Goal: Information Seeking & Learning: Learn about a topic

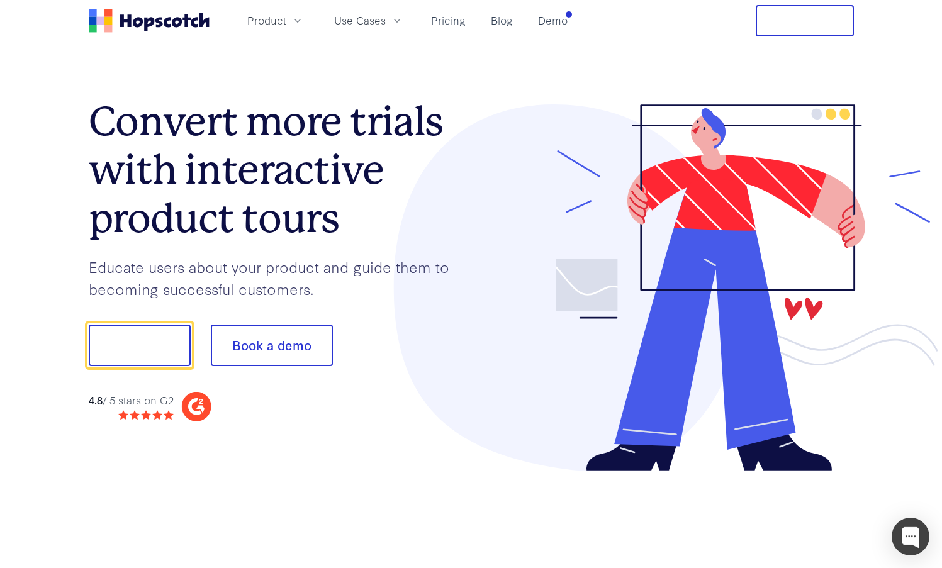
click at [179, 126] on h1 "Convert more trials with interactive product tours" at bounding box center [280, 170] width 383 height 145
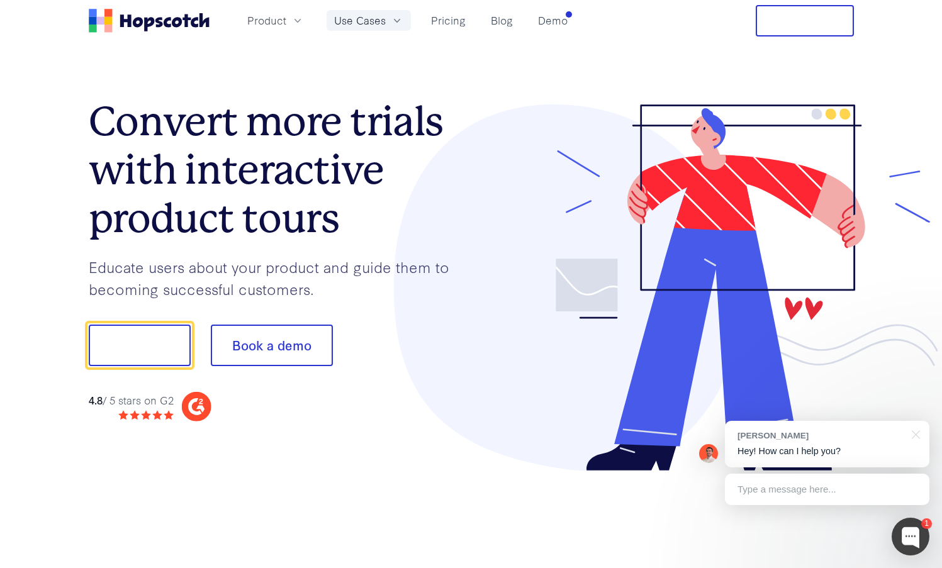
click at [400, 20] on icon "button" at bounding box center [397, 20] width 13 height 13
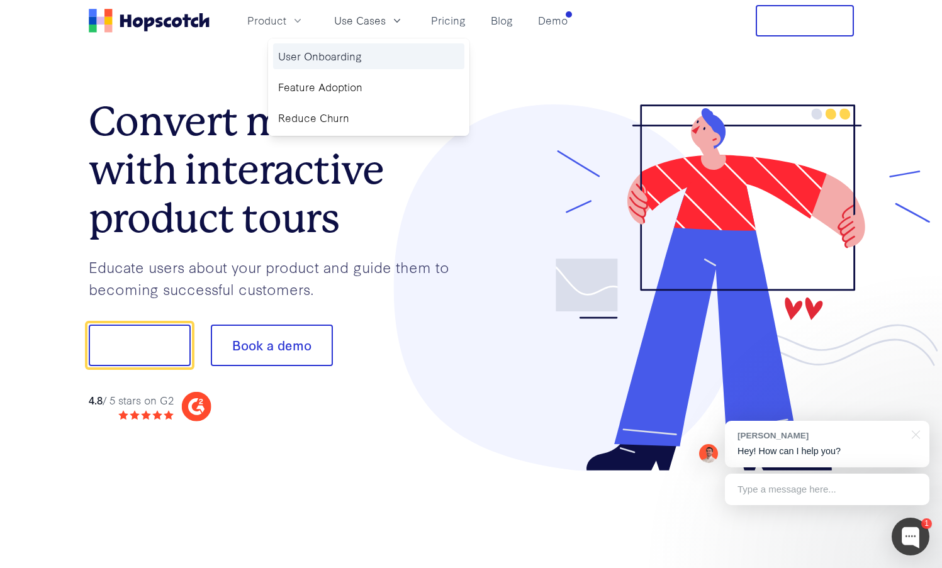
click at [345, 56] on link "User Onboarding" at bounding box center [368, 56] width 191 height 26
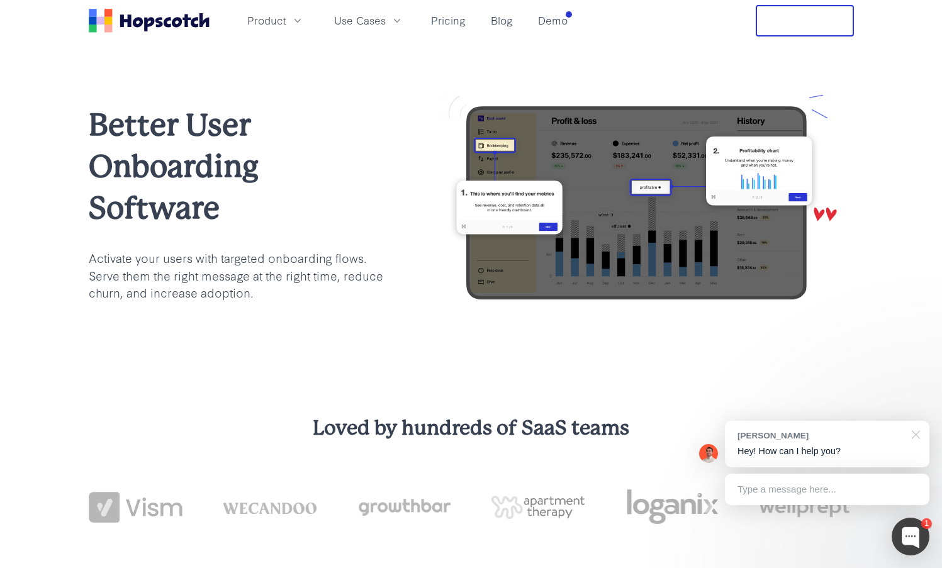
click at [915, 435] on div at bounding box center [913, 434] width 31 height 26
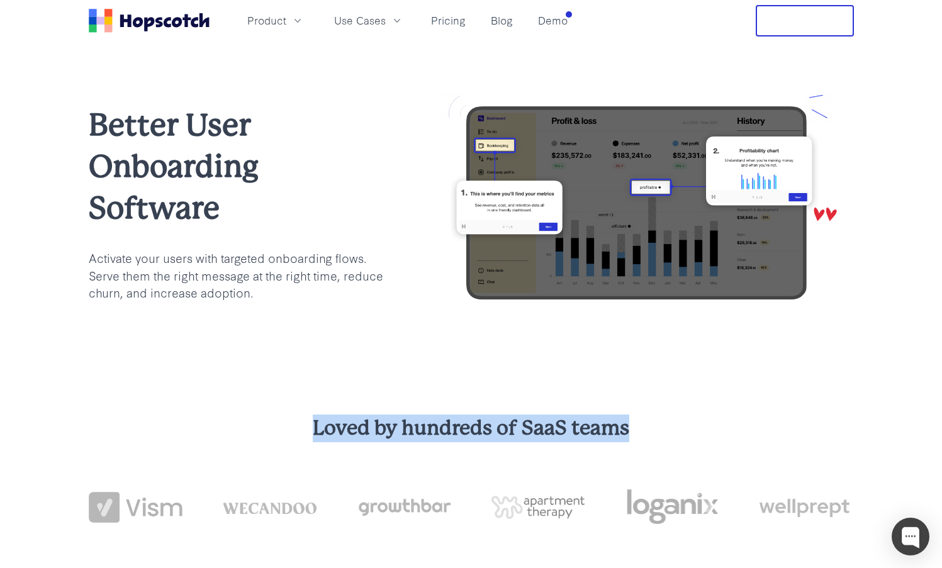
drag, startPoint x: 314, startPoint y: 429, endPoint x: 641, endPoint y: 436, distance: 326.6
click at [641, 436] on h3 "Loved by hundreds of SaaS teams" at bounding box center [471, 429] width 765 height 28
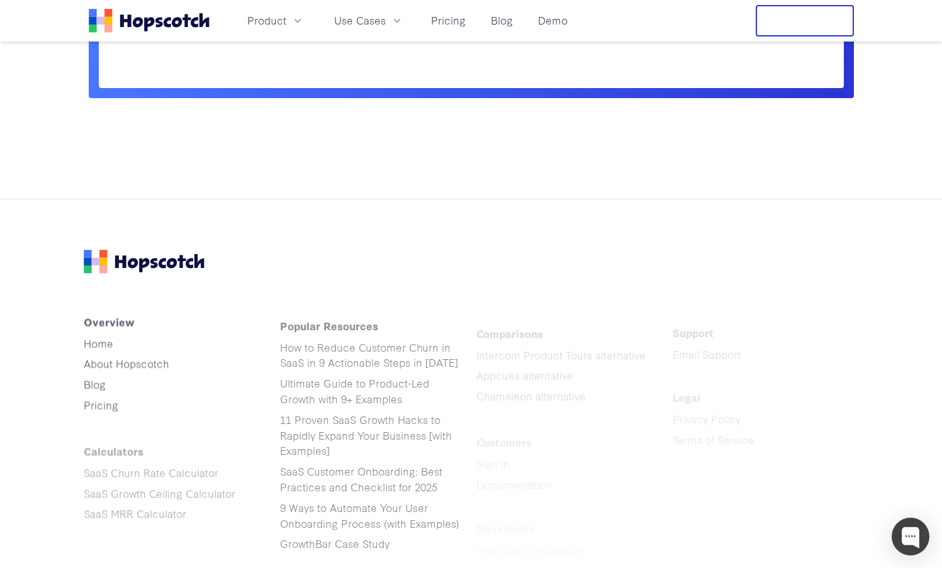
scroll to position [3398, 0]
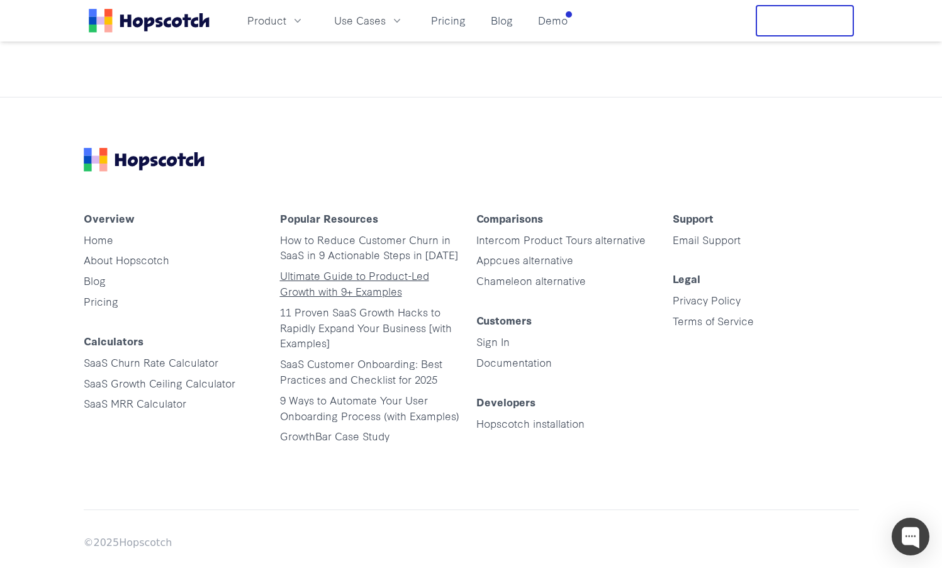
click at [296, 281] on link "Ultimate Guide to Product-Led Growth with 9+ Examples" at bounding box center [354, 283] width 149 height 30
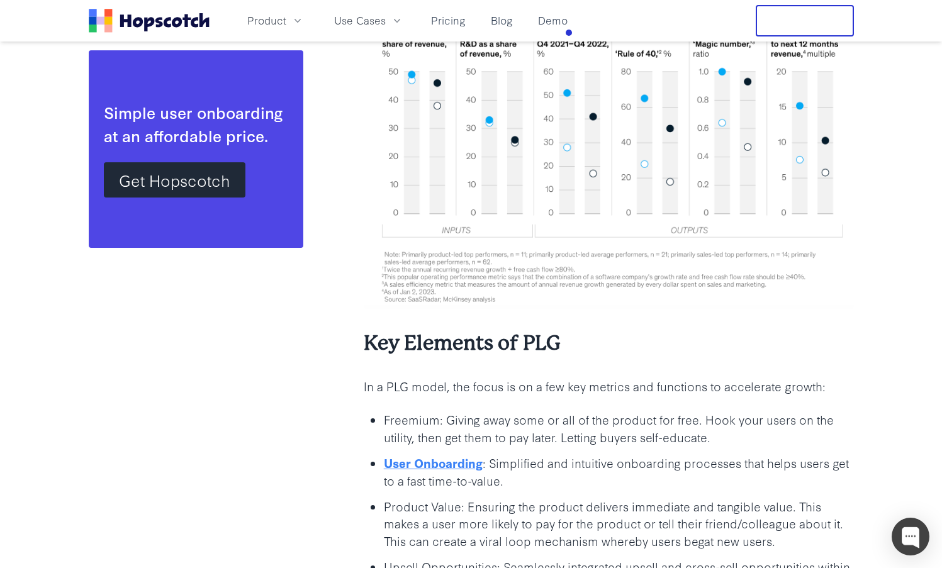
scroll to position [1699, 0]
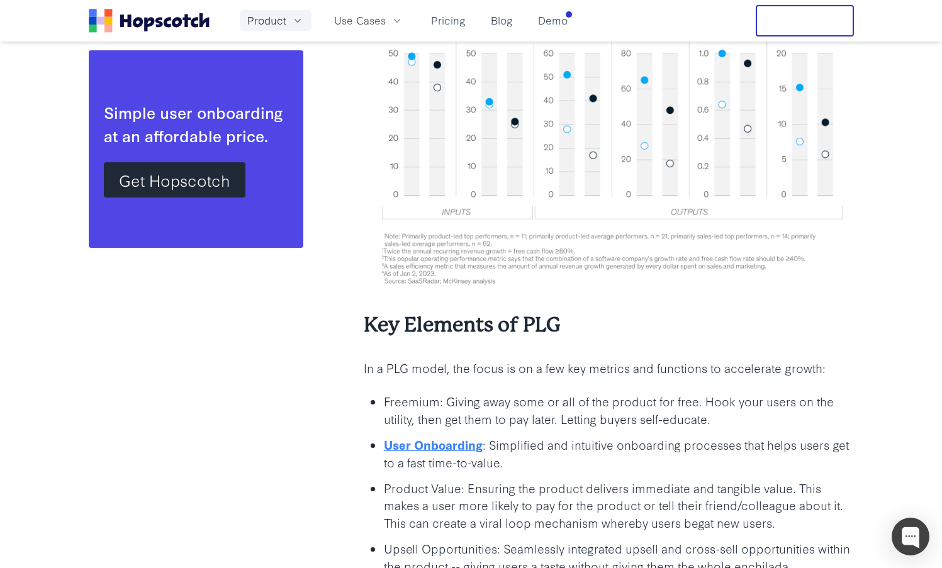
click at [302, 26] on icon "button" at bounding box center [297, 20] width 13 height 13
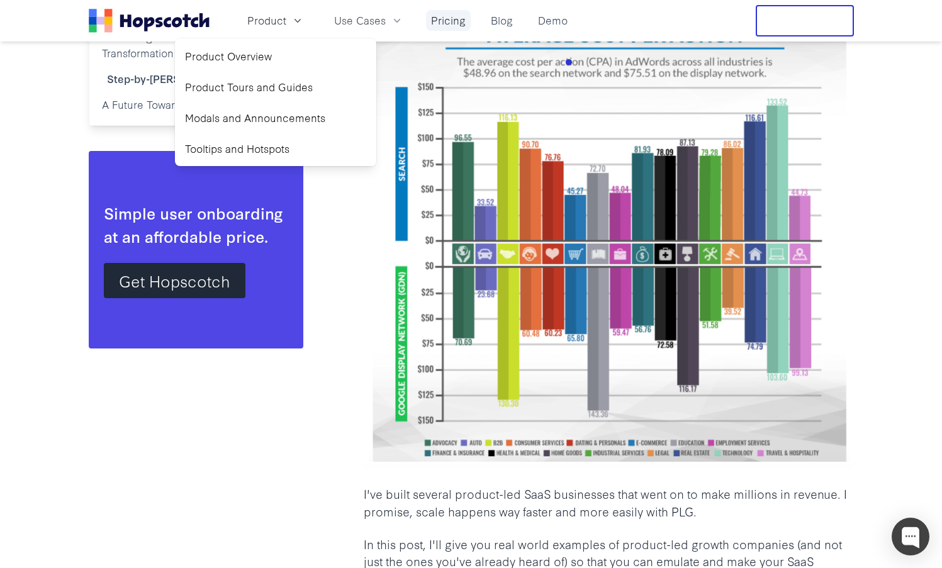
scroll to position [1258, 0]
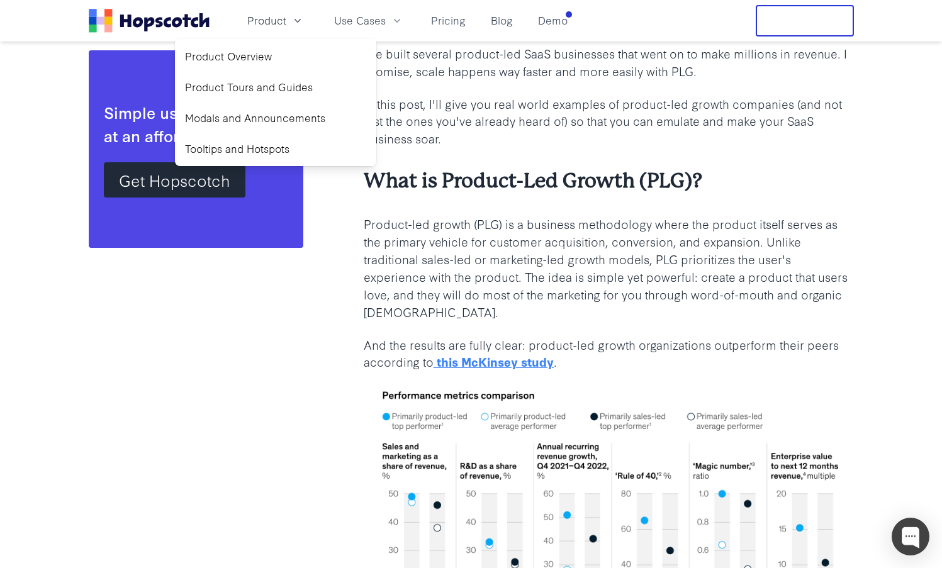
click at [154, 24] on icon "Home" at bounding box center [149, 21] width 121 height 24
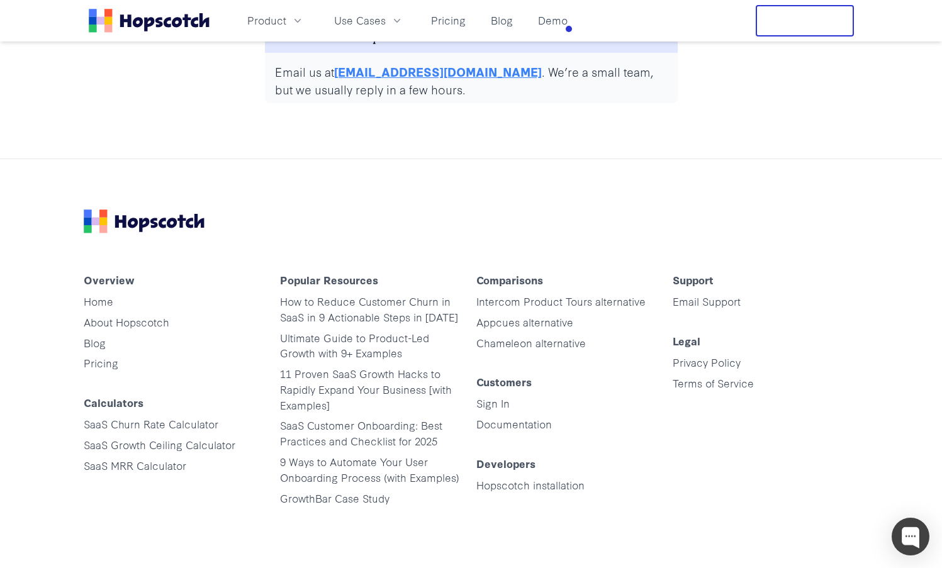
scroll to position [6355, 0]
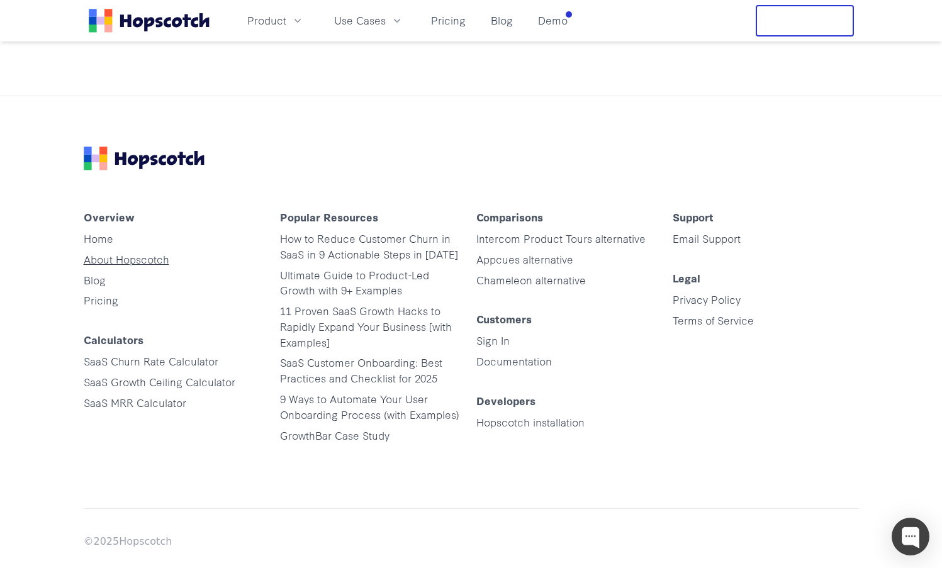
click at [133, 266] on link "About Hopscotch" at bounding box center [127, 259] width 86 height 14
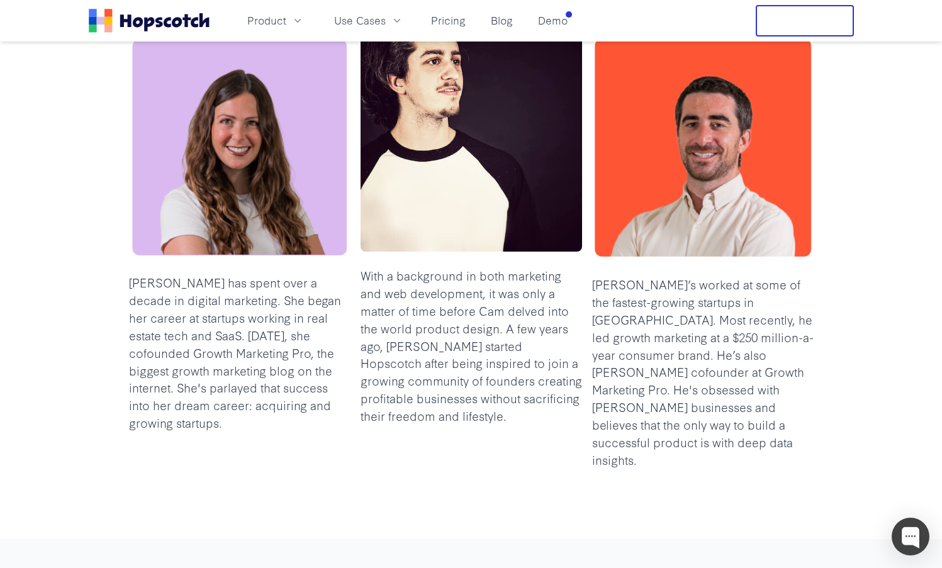
scroll to position [394, 0]
